Goal: Task Accomplishment & Management: Complete application form

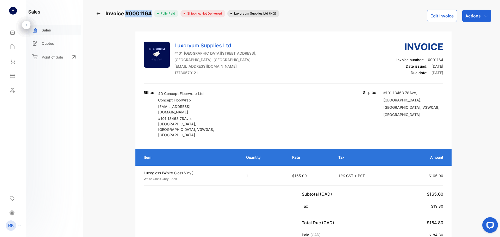
click at [74, 28] on div "Sales" at bounding box center [54, 30] width 53 height 11
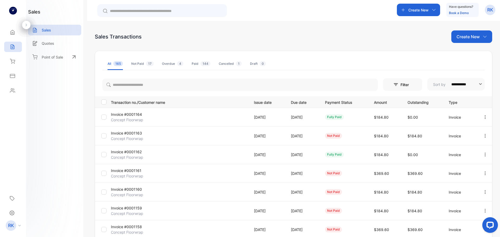
click at [465, 38] on p "Create New" at bounding box center [467, 37] width 23 height 6
click at [480, 58] on div "Invoice" at bounding box center [473, 54] width 36 height 10
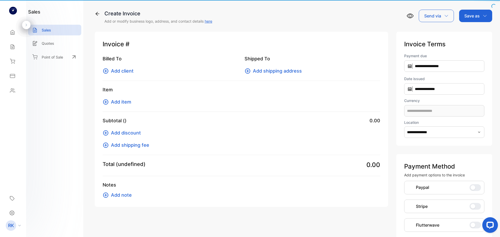
type input "**********"
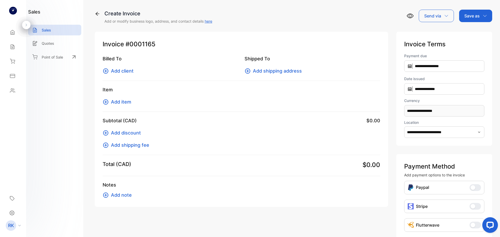
click at [124, 72] on span "Add client" at bounding box center [122, 70] width 23 height 7
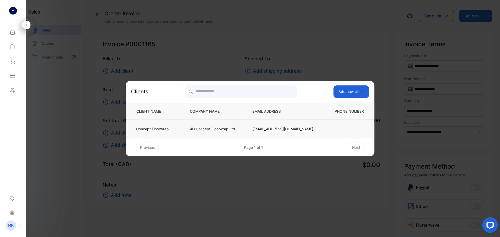
click at [235, 129] on p "4D Concept Floorwrap Ltd" at bounding box center [212, 128] width 45 height 5
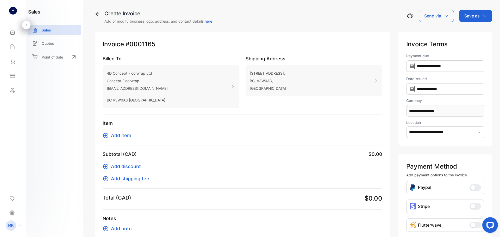
click at [127, 136] on span "Add item" at bounding box center [121, 135] width 20 height 7
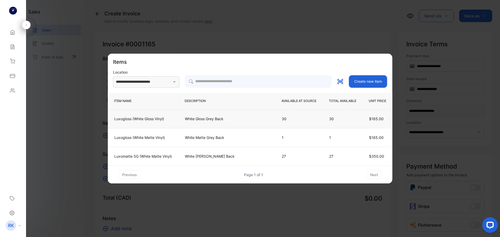
click at [218, 124] on td "White Gloss Grey Back" at bounding box center [226, 119] width 97 height 19
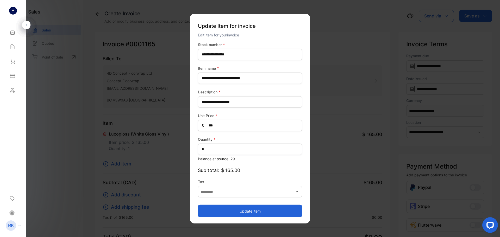
type input "**********"
click at [220, 146] on input "*" at bounding box center [250, 148] width 104 height 11
type input "*"
click at [269, 211] on button "Update item" at bounding box center [250, 211] width 104 height 12
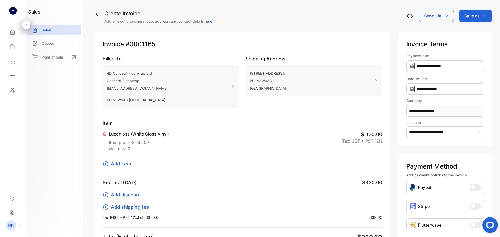
click at [465, 18] on p "Save as" at bounding box center [471, 16] width 15 height 6
click at [462, 34] on div "Invoice" at bounding box center [474, 33] width 30 height 10
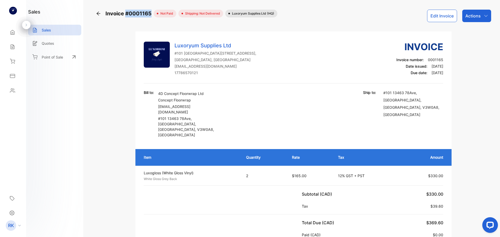
drag, startPoint x: 152, startPoint y: 14, endPoint x: 127, endPoint y: 11, distance: 25.3
click at [126, 11] on span "Invoice #0001165" at bounding box center [129, 14] width 48 height 8
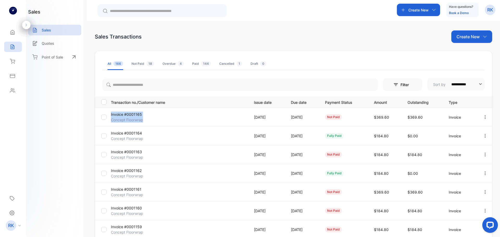
drag, startPoint x: 108, startPoint y: 114, endPoint x: 146, endPoint y: 117, distance: 38.2
click at [146, 117] on tr "Invoice #0001165 Concept Floorwrap [DATE] [DATE] not paid $369.60 $369.60 Invoi…" at bounding box center [293, 117] width 397 height 19
click at [149, 117] on p "Concept Floorwrap" at bounding box center [134, 119] width 46 height 5
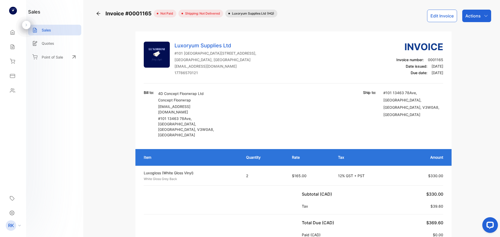
drag, startPoint x: 126, startPoint y: 114, endPoint x: 129, endPoint y: 114, distance: 3.4
drag, startPoint x: 129, startPoint y: 14, endPoint x: 150, endPoint y: 17, distance: 21.5
click at [150, 17] on span "Invoice #0001165" at bounding box center [129, 14] width 48 height 8
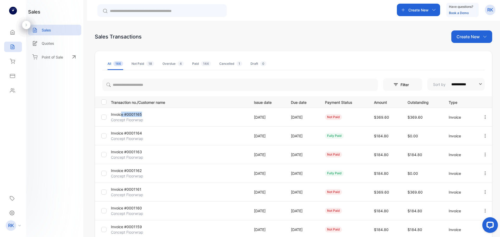
drag, startPoint x: 141, startPoint y: 115, endPoint x: 123, endPoint y: 114, distance: 18.3
click at [123, 114] on p "Invoice #0001165" at bounding box center [134, 114] width 46 height 5
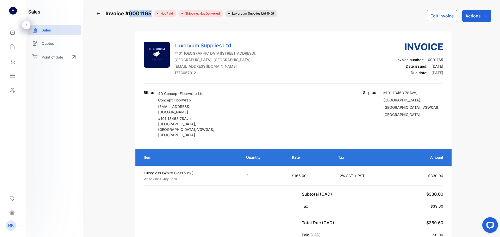
drag, startPoint x: 152, startPoint y: 18, endPoint x: 127, endPoint y: 17, distance: 25.0
click at [127, 17] on div "Invoice #0001165 not paid Shipping: Not Delivered Luxoryum Supplies Ltd (HQ) Ed…" at bounding box center [293, 16] width 395 height 12
click at [58, 32] on div "Sales" at bounding box center [54, 30] width 53 height 11
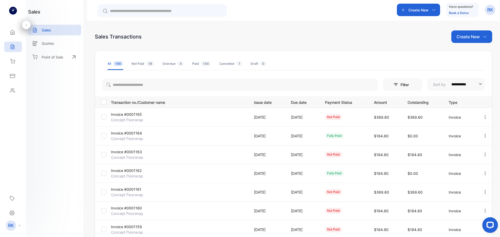
click at [474, 35] on p "Create New" at bounding box center [467, 37] width 23 height 6
click at [467, 51] on div "Invoice" at bounding box center [473, 54] width 36 height 10
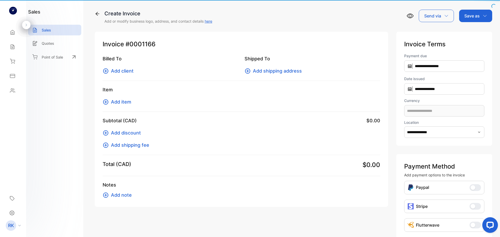
type input "**********"
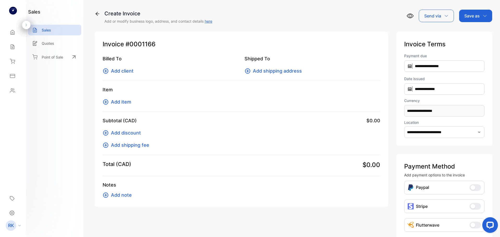
click at [122, 72] on span "Add client" at bounding box center [122, 70] width 23 height 7
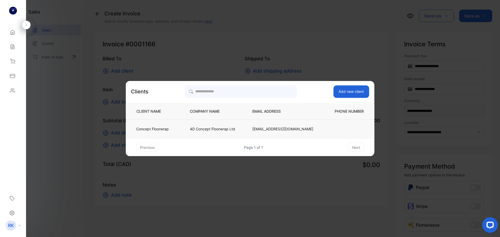
click at [220, 129] on p "4D Concept Floorwrap Ltd" at bounding box center [212, 128] width 45 height 5
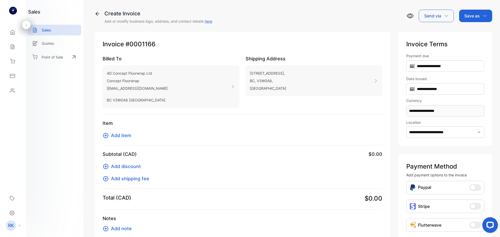
click at [126, 133] on span "Add item" at bounding box center [121, 135] width 20 height 7
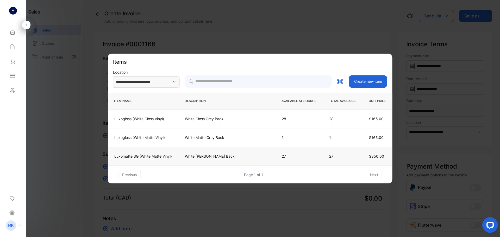
click at [195, 156] on p "White [PERSON_NAME] Back" at bounding box center [227, 156] width 84 height 5
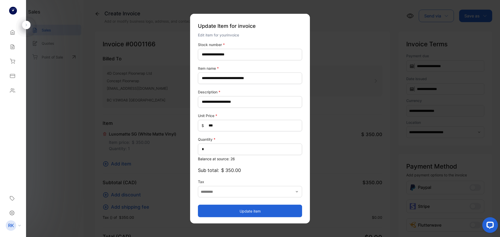
type input "**********"
click at [241, 152] on input "*" at bounding box center [250, 148] width 104 height 11
type input "*"
click at [247, 213] on button "Update item" at bounding box center [250, 211] width 104 height 12
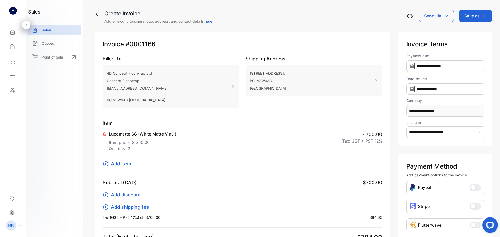
drag, startPoint x: 418, startPoint y: 101, endPoint x: 475, endPoint y: 20, distance: 98.8
click at [474, 20] on div "Save as" at bounding box center [475, 16] width 33 height 12
click at [462, 32] on div "Invoice" at bounding box center [474, 33] width 30 height 10
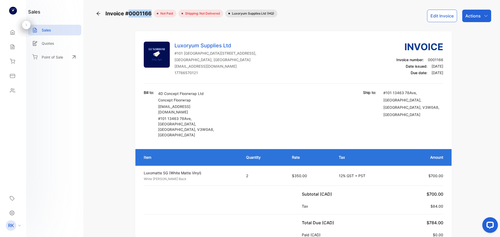
copy span "0001166"
copy span "001166"
drag, startPoint x: 151, startPoint y: 13, endPoint x: 131, endPoint y: 16, distance: 20.5
click at [131, 16] on span "Invoice #0001166" at bounding box center [129, 14] width 48 height 8
